Goal: Task Accomplishment & Management: Use online tool/utility

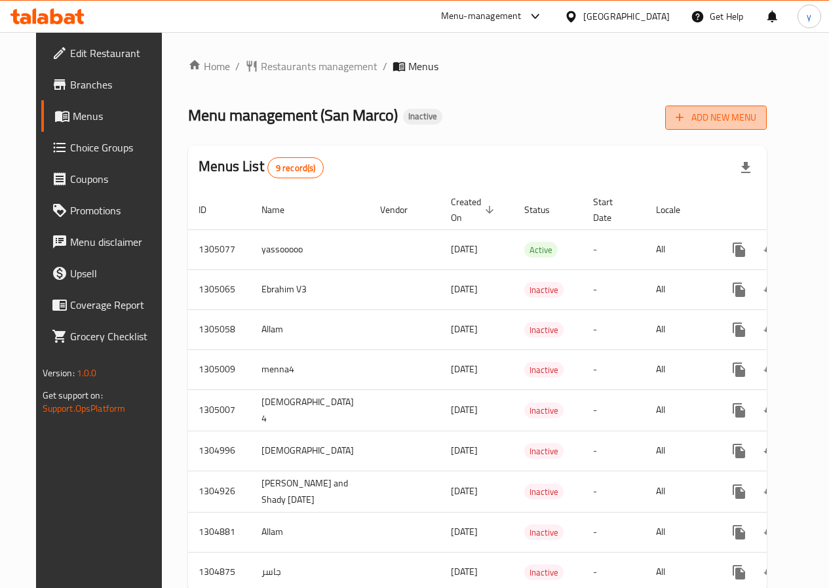
click at [686, 122] on icon "button" at bounding box center [679, 117] width 13 height 13
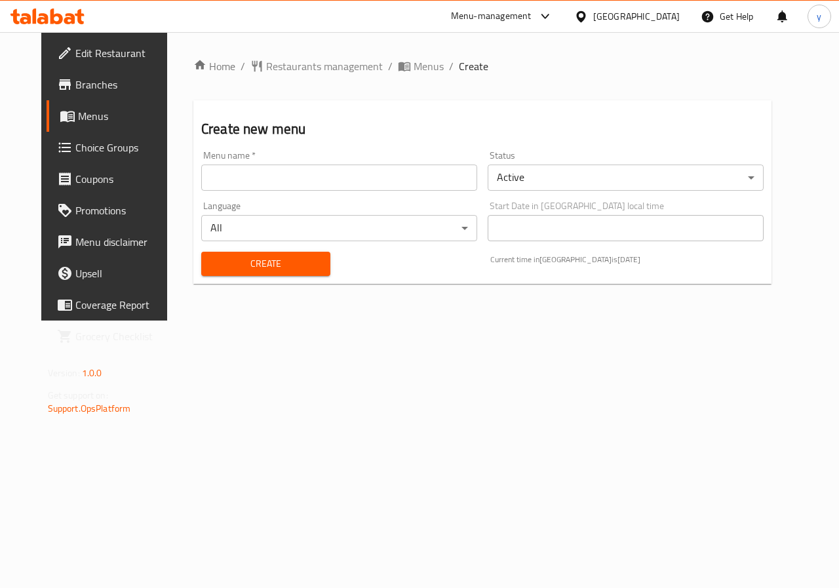
click at [437, 181] on input "text" at bounding box center [339, 178] width 276 height 26
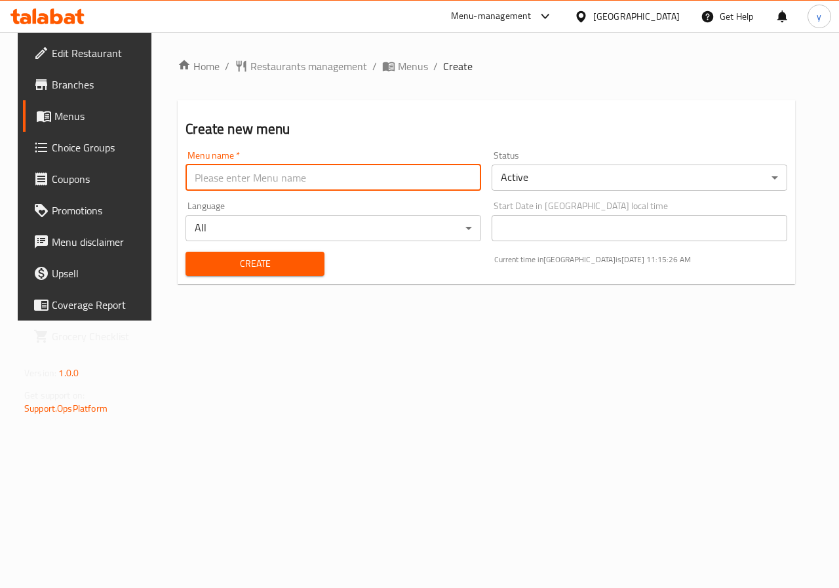
click at [301, 185] on input "text" at bounding box center [333, 178] width 296 height 26
type input "D"
type input "ياسين"
click at [269, 261] on span "Create" at bounding box center [254, 264] width 117 height 16
click at [398, 66] on span "Menus" at bounding box center [413, 66] width 30 height 16
